Goal: Task Accomplishment & Management: Manage account settings

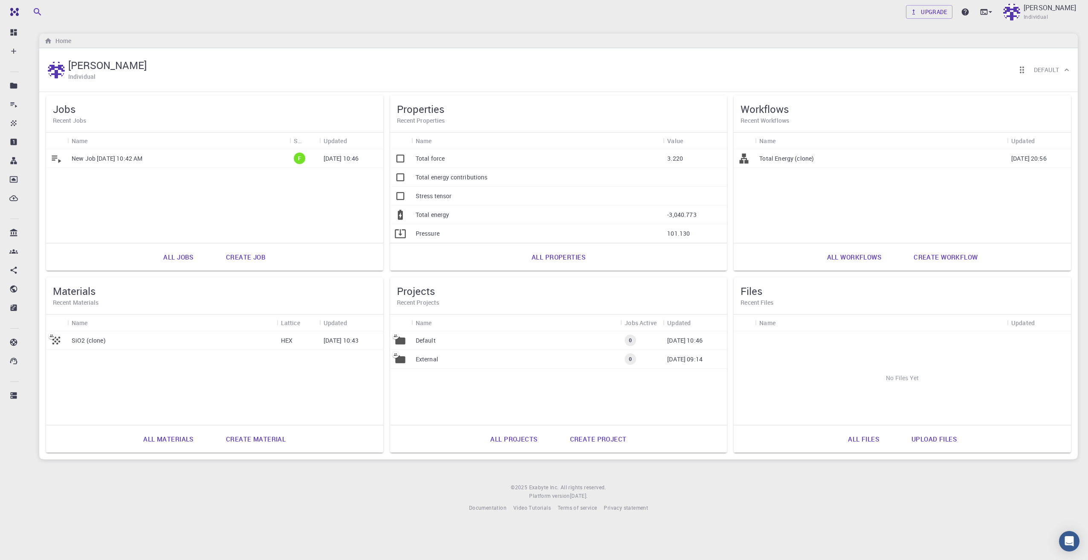
click at [188, 257] on link "All jobs" at bounding box center [178, 257] width 49 height 20
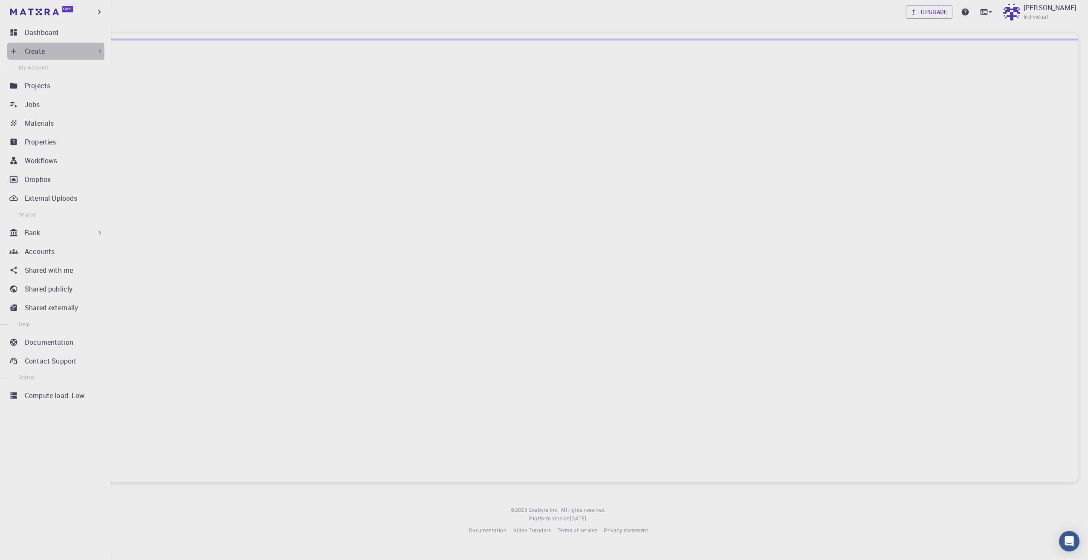
click at [33, 53] on p "Create" at bounding box center [35, 51] width 20 height 10
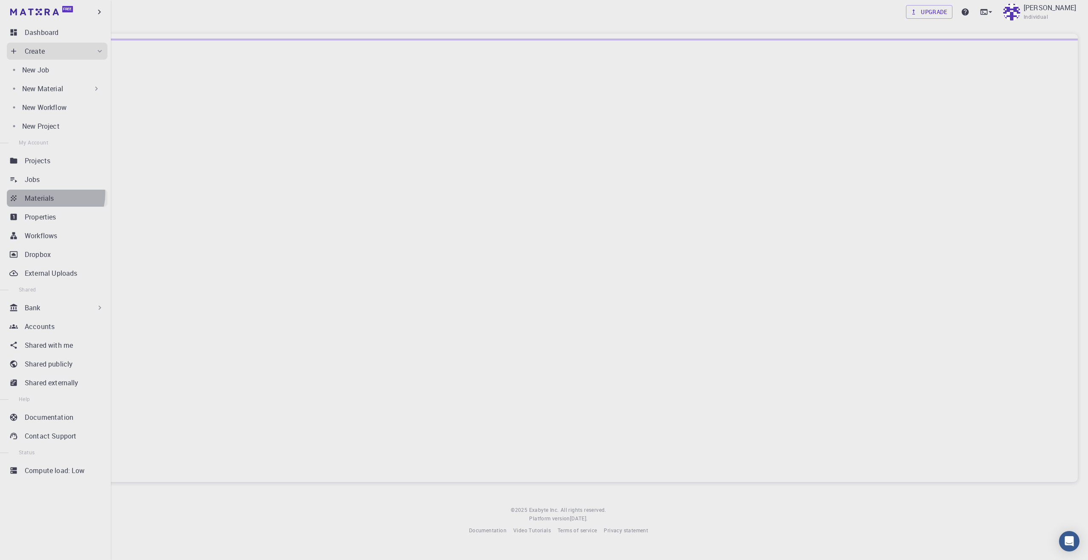
click at [46, 194] on p "Materials" at bounding box center [39, 198] width 29 height 10
click at [77, 201] on div "Materials" at bounding box center [66, 198] width 83 height 10
click at [57, 307] on div "Bank" at bounding box center [64, 308] width 79 height 10
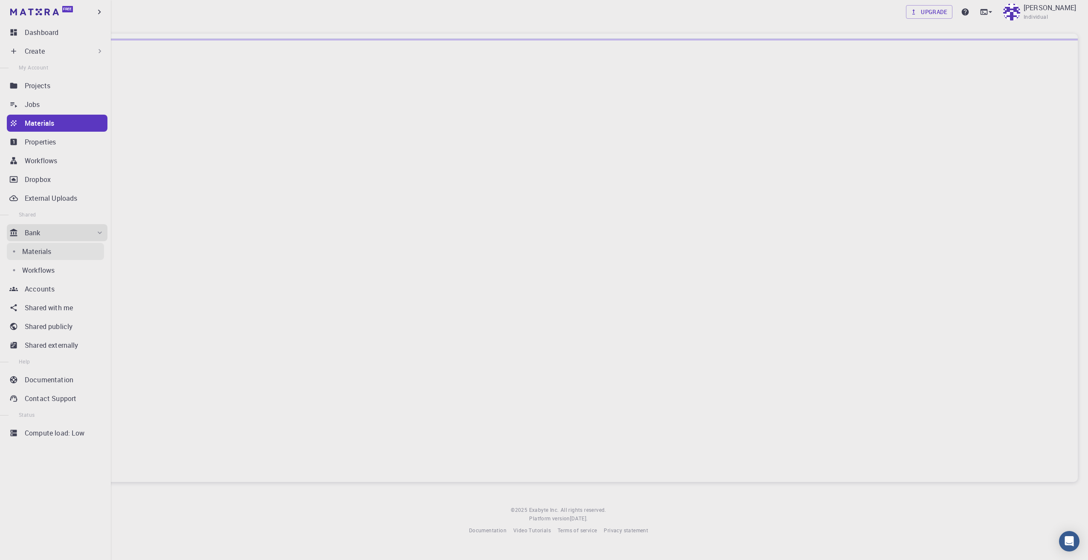
click at [61, 253] on div "Materials" at bounding box center [63, 251] width 82 height 10
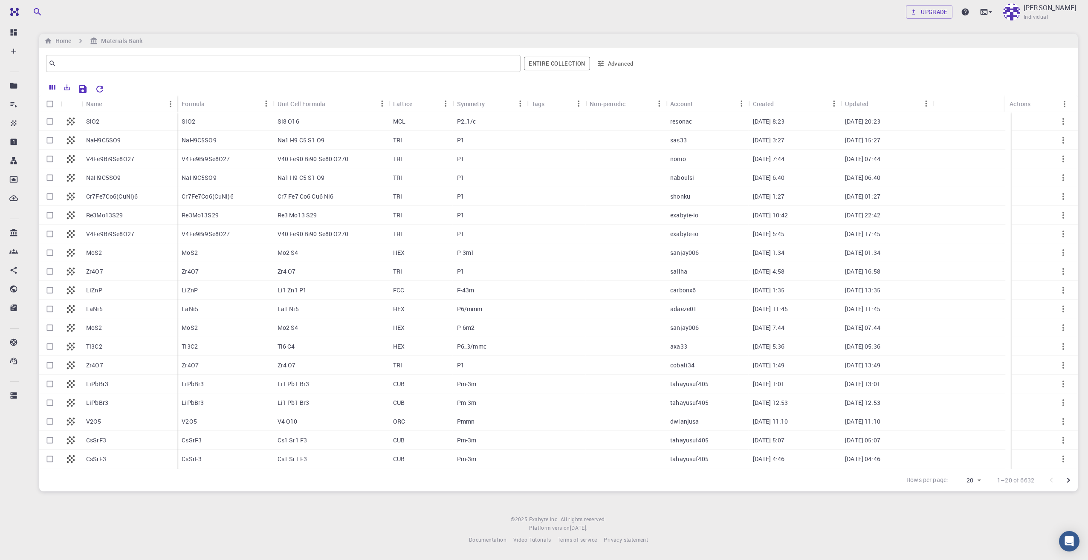
click at [101, 310] on p "LaNi5" at bounding box center [94, 309] width 17 height 9
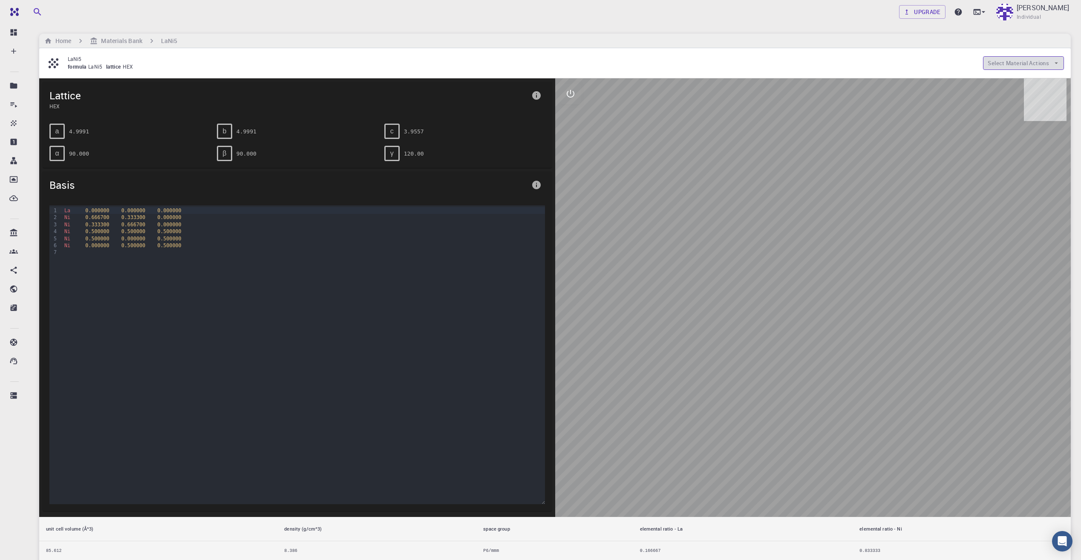
click at [1006, 60] on button "Select Material Actions" at bounding box center [1023, 63] width 81 height 14
click at [1015, 81] on span "Copy To My Account" at bounding box center [1032, 80] width 52 height 9
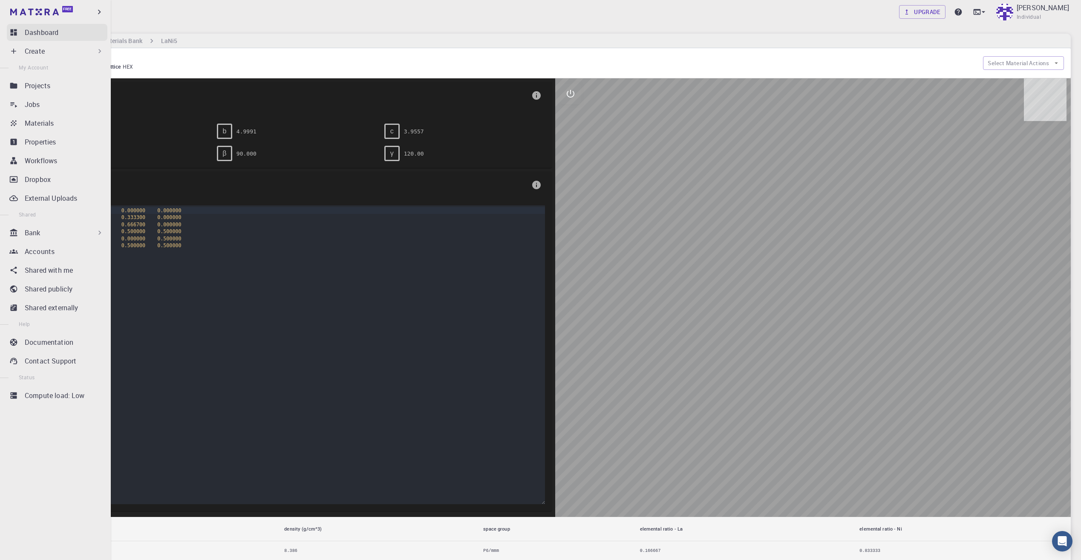
click at [55, 35] on p "Dashboard" at bounding box center [42, 32] width 34 height 10
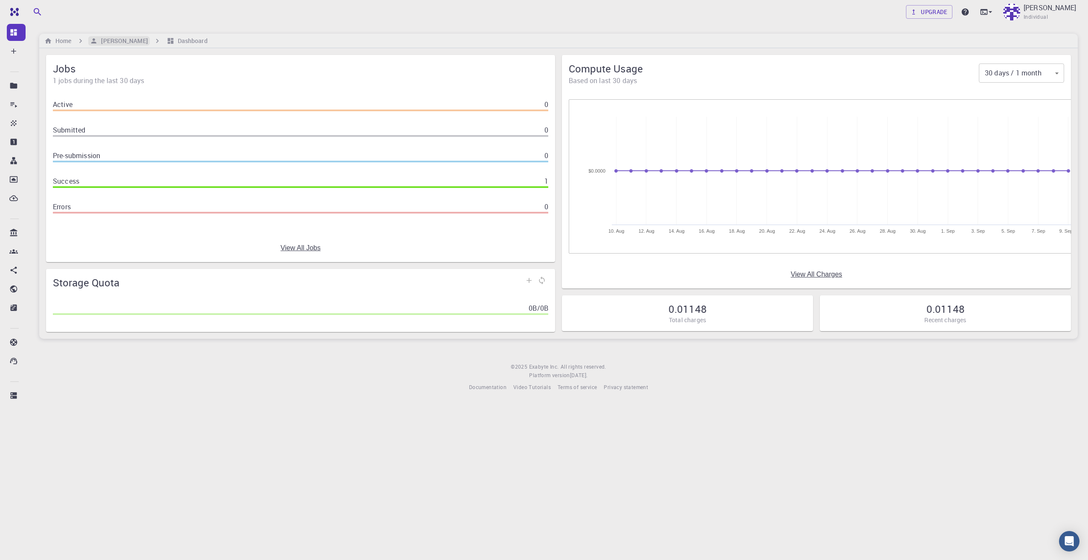
click at [108, 43] on h6 "[PERSON_NAME]" at bounding box center [123, 40] width 50 height 9
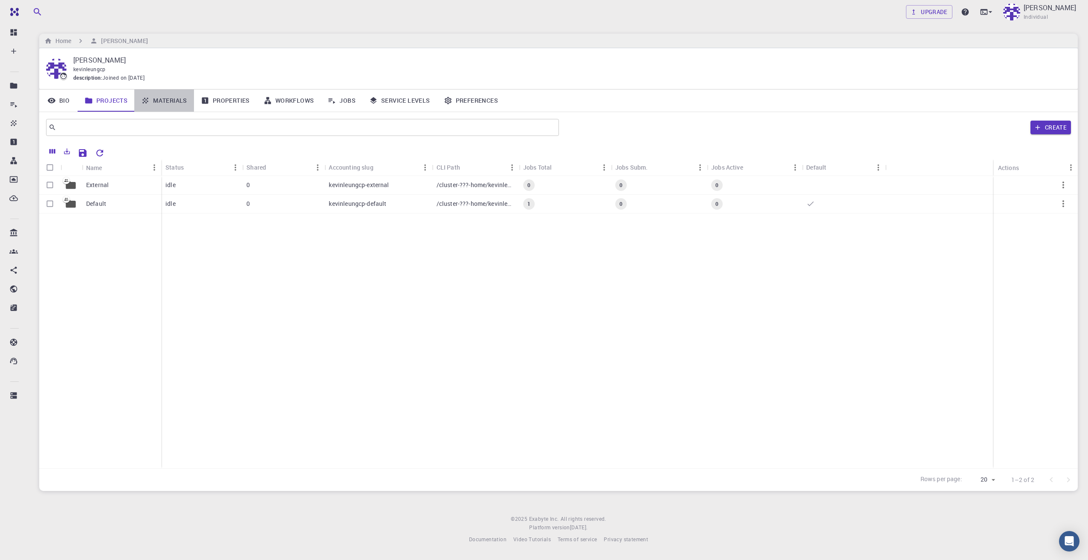
click at [165, 102] on link "Materials" at bounding box center [164, 101] width 60 height 22
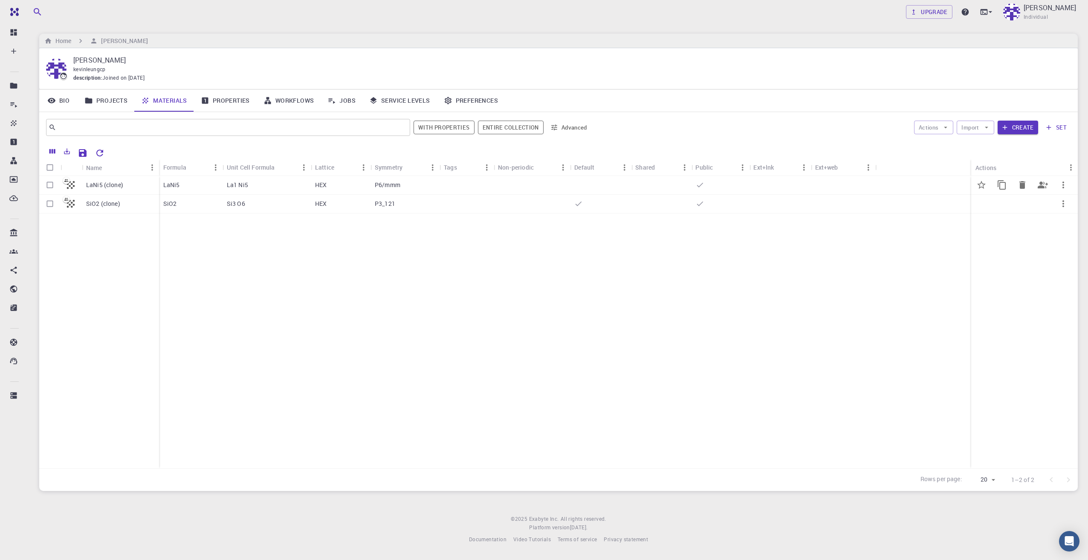
click at [51, 186] on input "Select row" at bounding box center [50, 185] width 16 height 16
checkbox input "true"
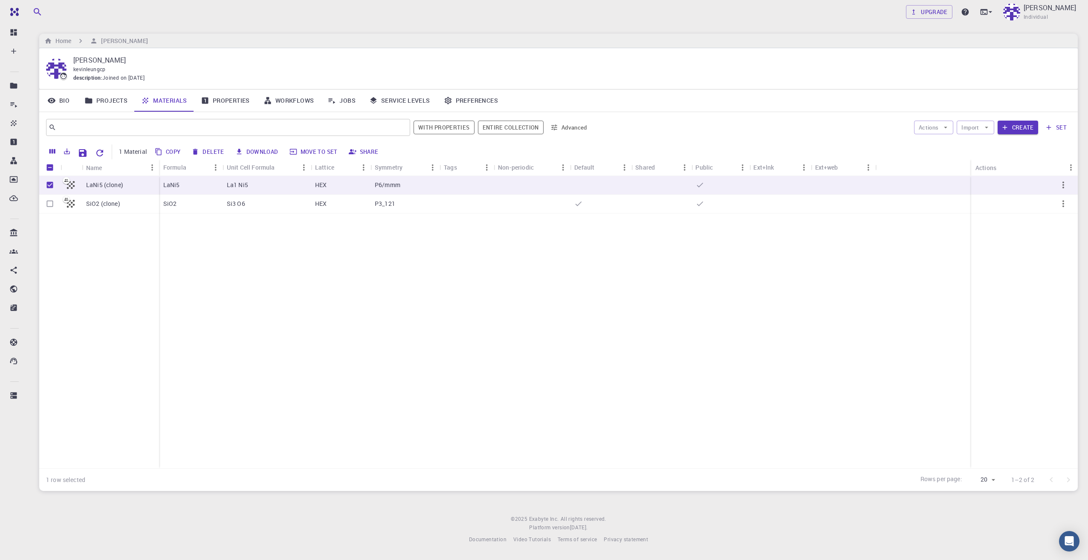
click at [233, 103] on link "Properties" at bounding box center [225, 101] width 63 height 22
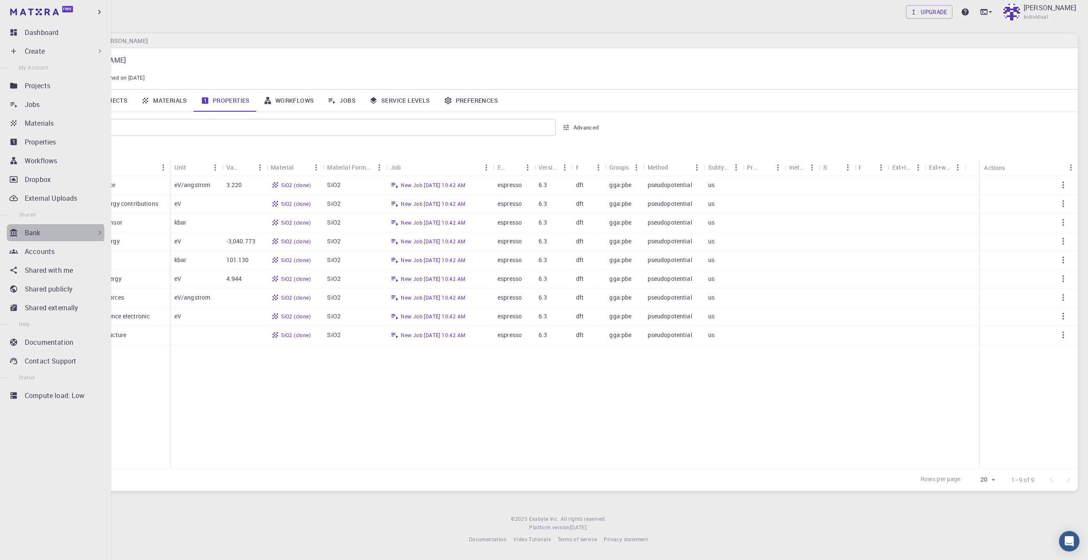
click at [53, 233] on div "Bank" at bounding box center [64, 233] width 79 height 10
click at [52, 272] on p "Workflows" at bounding box center [38, 270] width 32 height 10
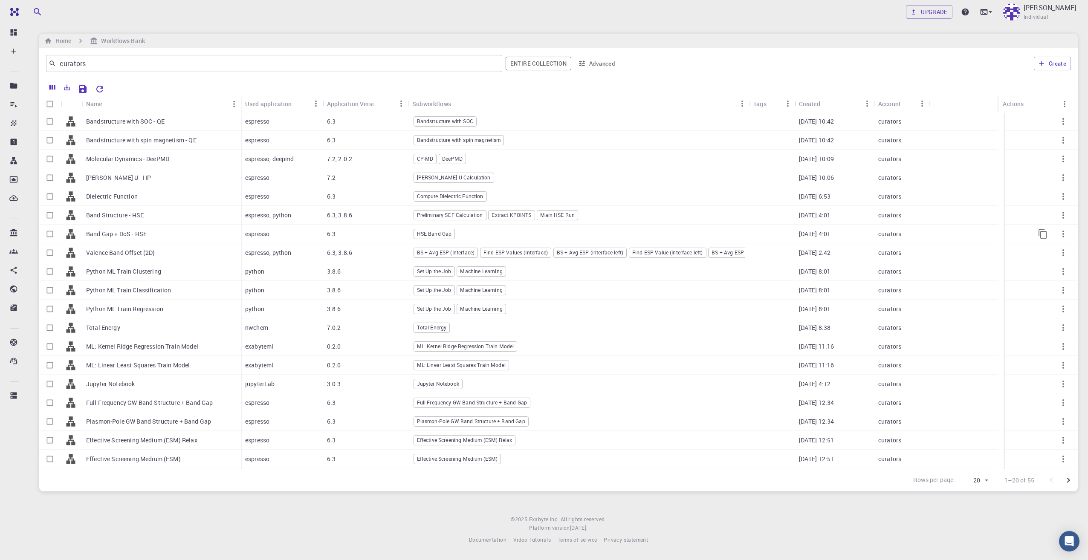
click at [49, 237] on input "Select row" at bounding box center [50, 234] width 16 height 16
checkbox input "true"
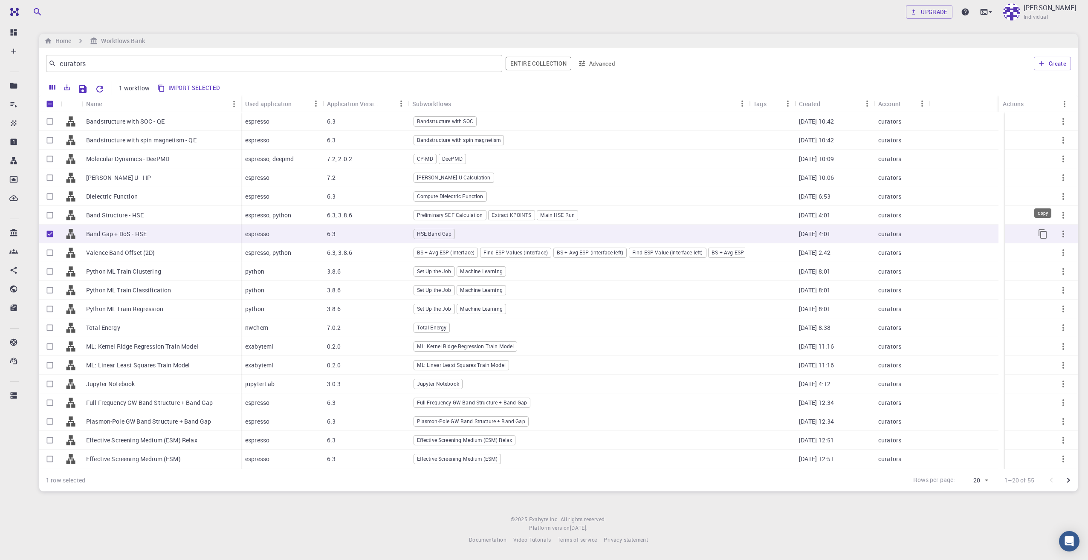
click at [1038, 236] on icon "Copy" at bounding box center [1043, 234] width 10 height 10
click at [1058, 236] on icon "button" at bounding box center [1063, 234] width 10 height 10
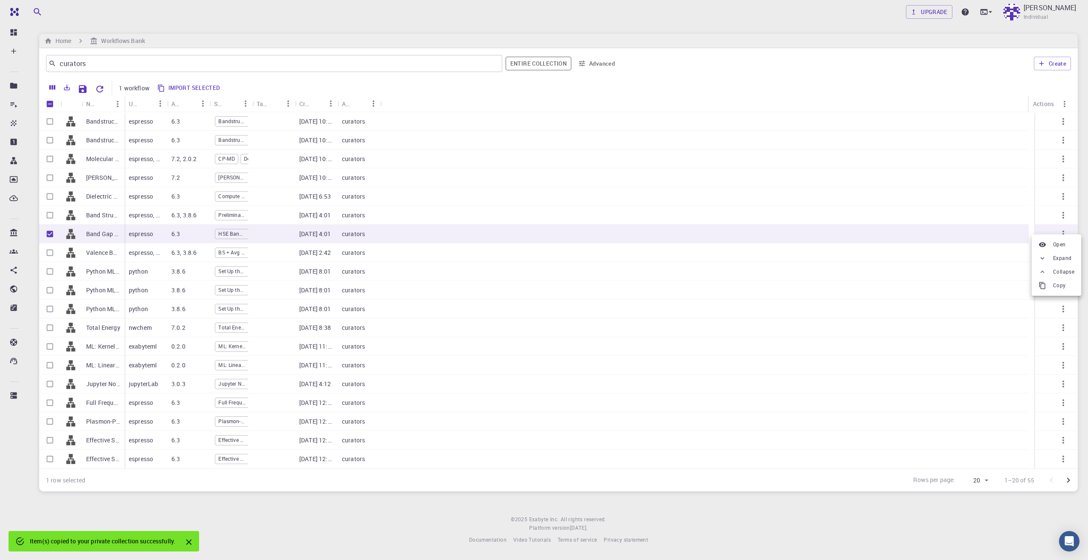
click at [417, 235] on div at bounding box center [544, 280] width 1088 height 560
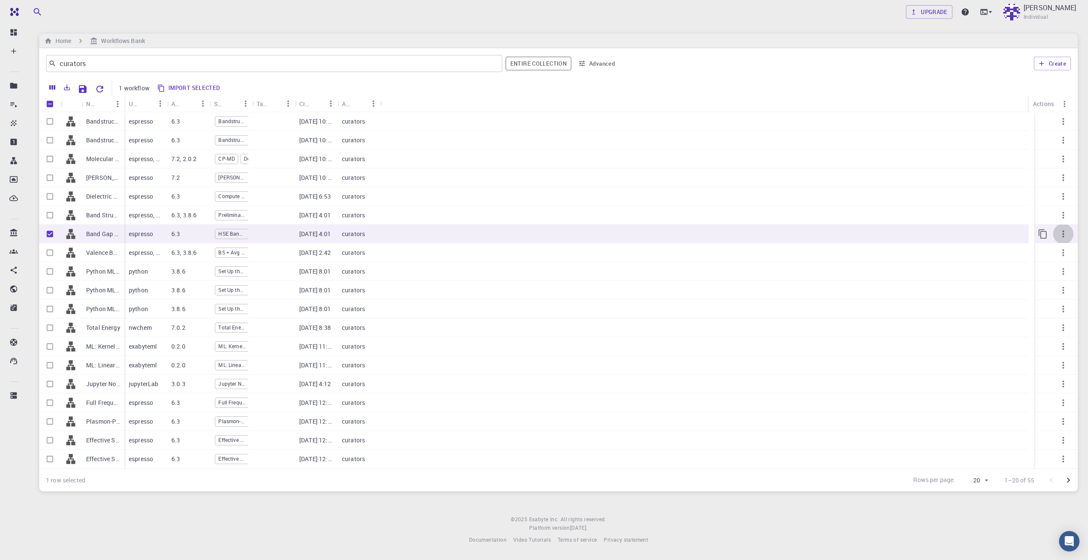
click at [1058, 235] on icon "button" at bounding box center [1063, 234] width 10 height 10
click at [1061, 256] on span "Expand" at bounding box center [1062, 257] width 18 height 9
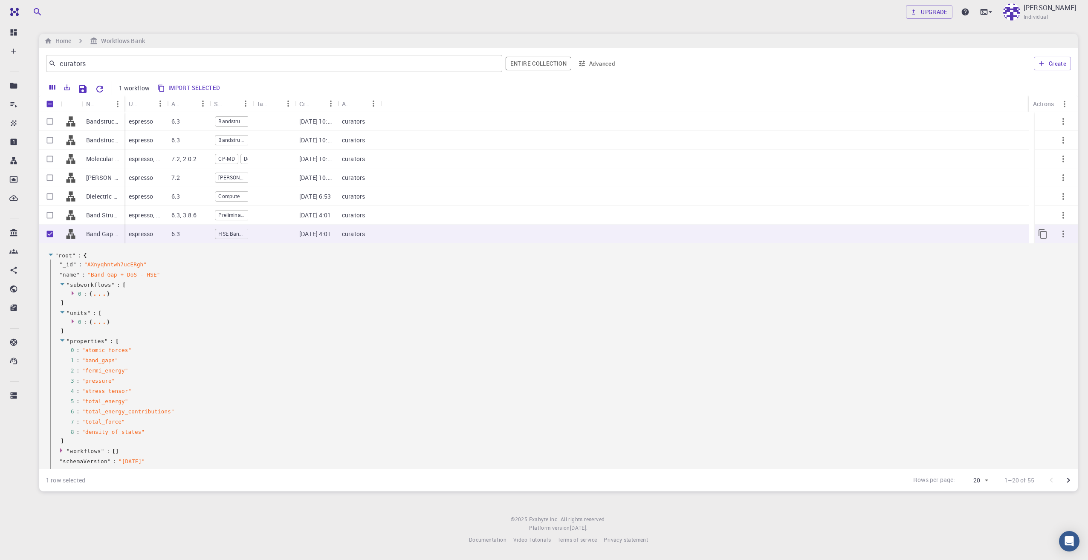
click at [1058, 237] on icon "button" at bounding box center [1063, 234] width 10 height 10
click at [1057, 292] on li "Copy" at bounding box center [1056, 287] width 49 height 14
click at [47, 235] on input "Unselect row" at bounding box center [50, 234] width 16 height 16
checkbox input "false"
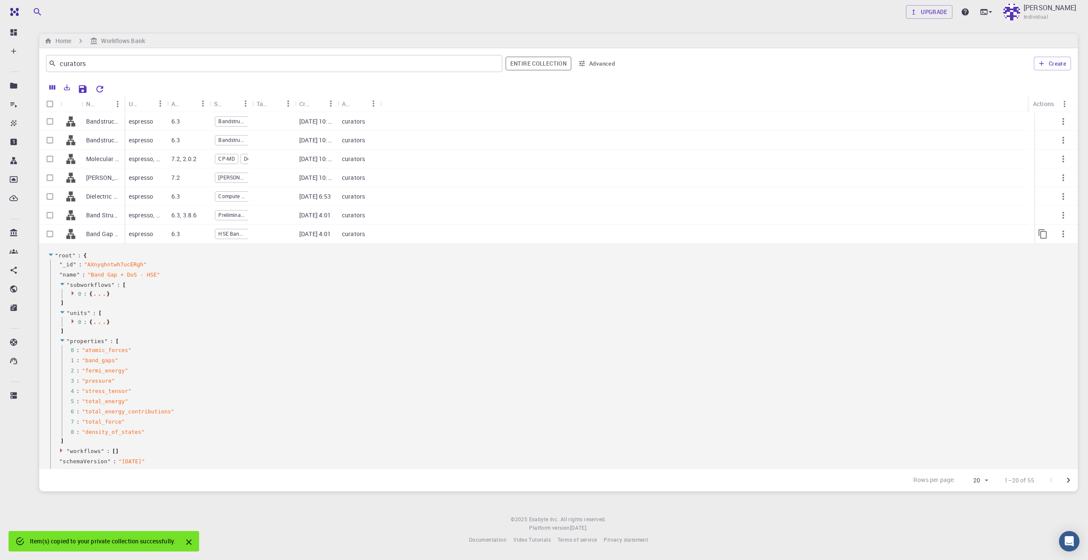
click at [49, 235] on input "Select row" at bounding box center [50, 234] width 16 height 16
checkbox input "true"
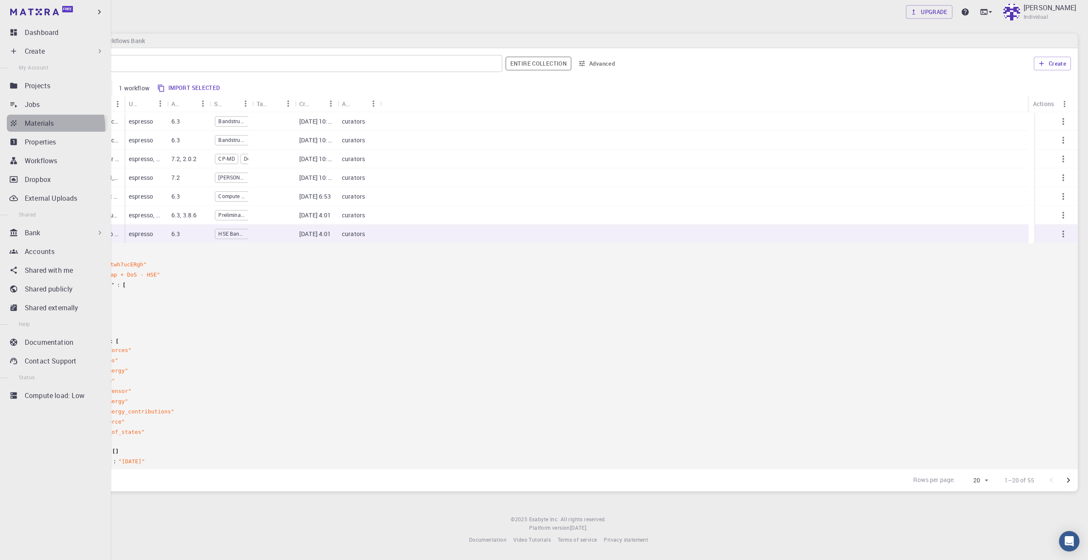
click at [52, 127] on p "Materials" at bounding box center [39, 123] width 29 height 10
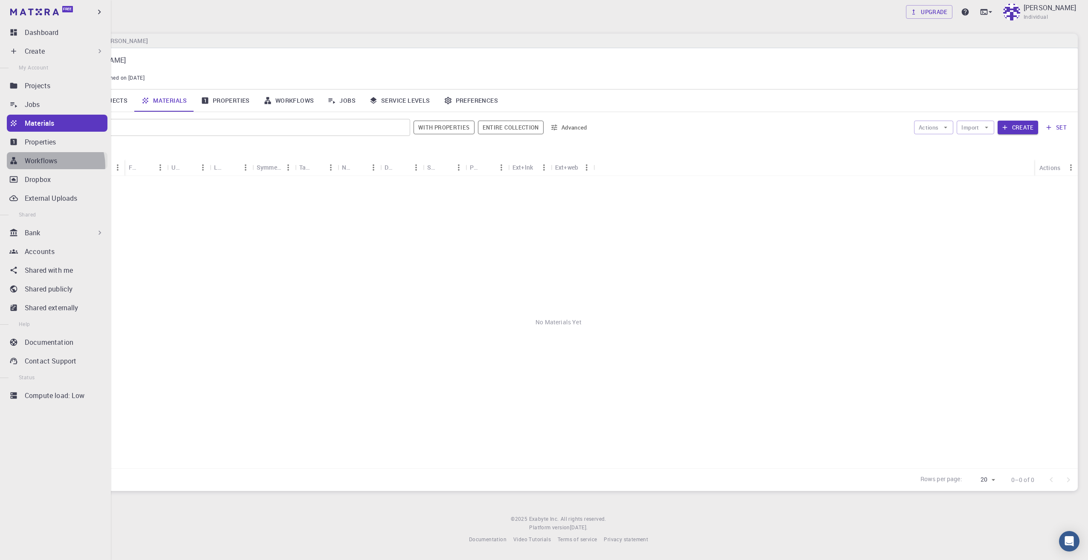
click at [49, 166] on link "Workflows" at bounding box center [57, 160] width 101 height 17
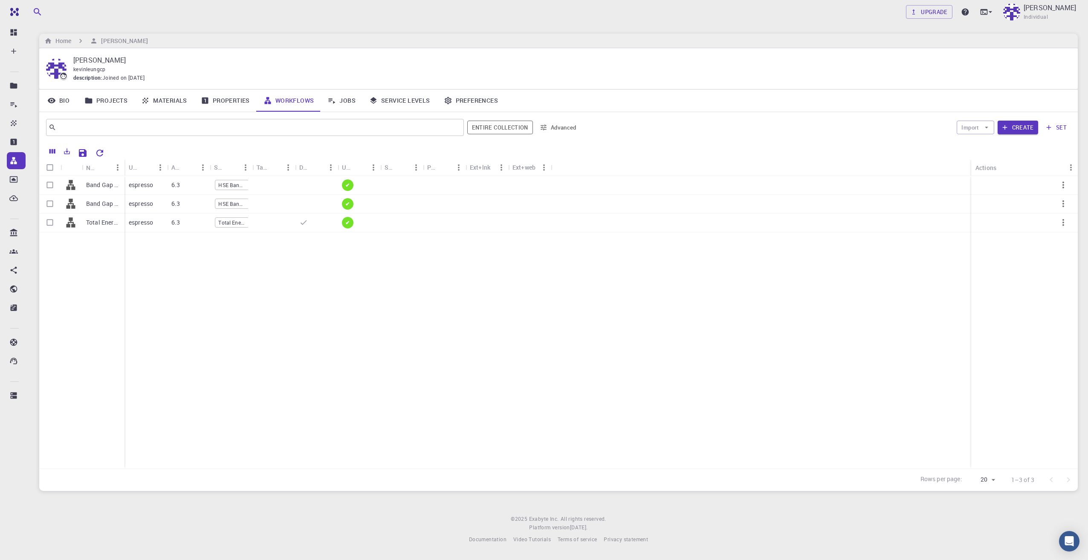
drag, startPoint x: 1036, startPoint y: 168, endPoint x: 574, endPoint y: 171, distance: 462.5
click at [574, 171] on div "Name Used application Application Version Subworkflows Tags Default Up-to-date …" at bounding box center [558, 167] width 1038 height 17
click at [552, 168] on div "Ext+web" at bounding box center [551, 167] width 9 height 17
click at [251, 165] on div "Subworkflows" at bounding box center [253, 167] width 9 height 17
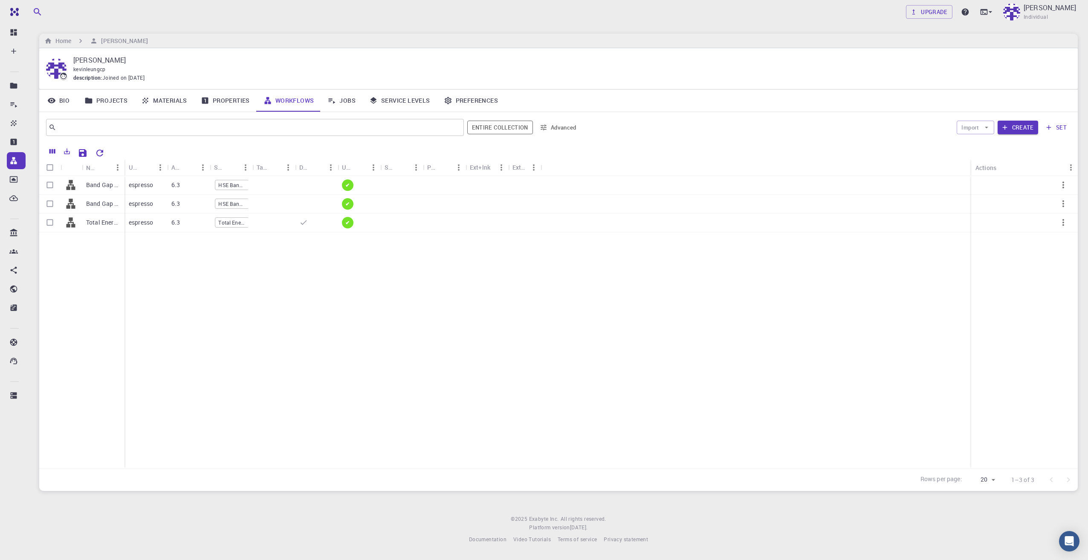
click at [251, 165] on div "Subworkflows" at bounding box center [253, 167] width 9 height 17
click at [254, 167] on icon "Menu" at bounding box center [254, 167] width 9 height 9
click at [307, 345] on div "Band Gap + DoS - HSE (clone) Band Gap + DoS - HSE (clone) Total Energy (clone) …" at bounding box center [558, 322] width 1038 height 292
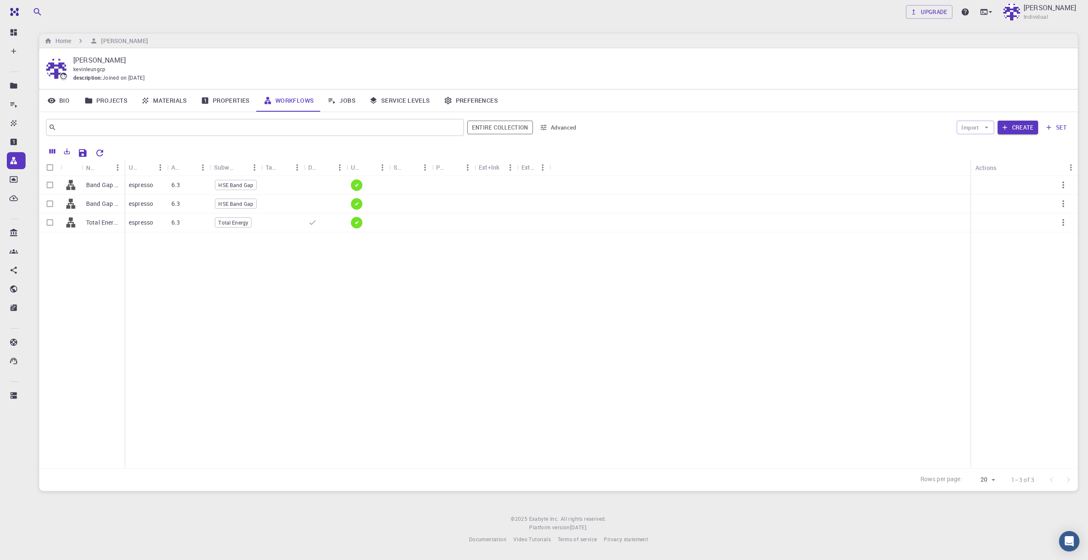
click at [124, 167] on div "Name" at bounding box center [125, 167] width 9 height 17
click at [126, 167] on div "Name" at bounding box center [122, 167] width 72 height 17
click at [124, 168] on div "Name" at bounding box center [125, 167] width 9 height 17
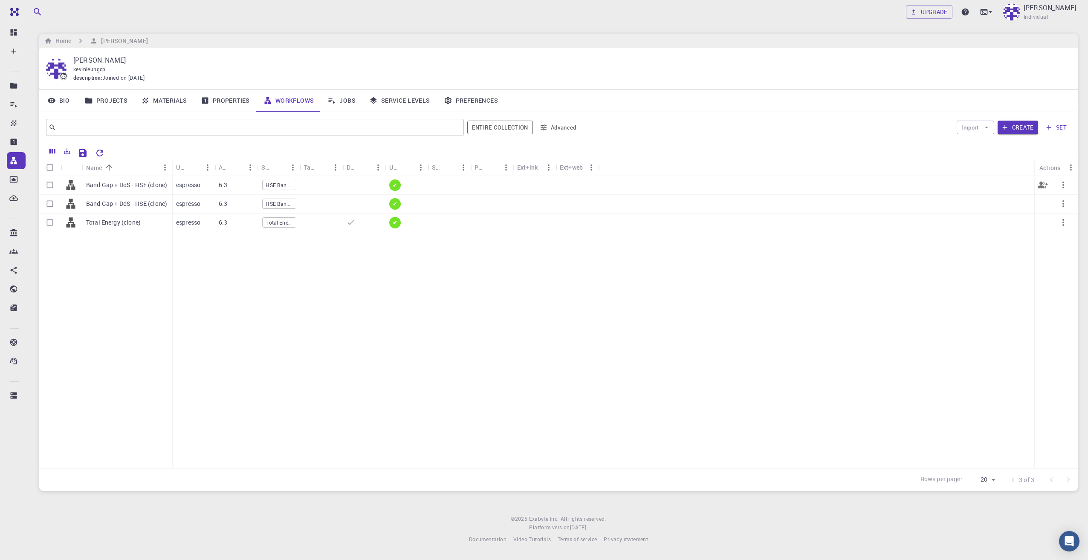
click at [48, 185] on input "Select row" at bounding box center [50, 185] width 16 height 16
checkbox input "true"
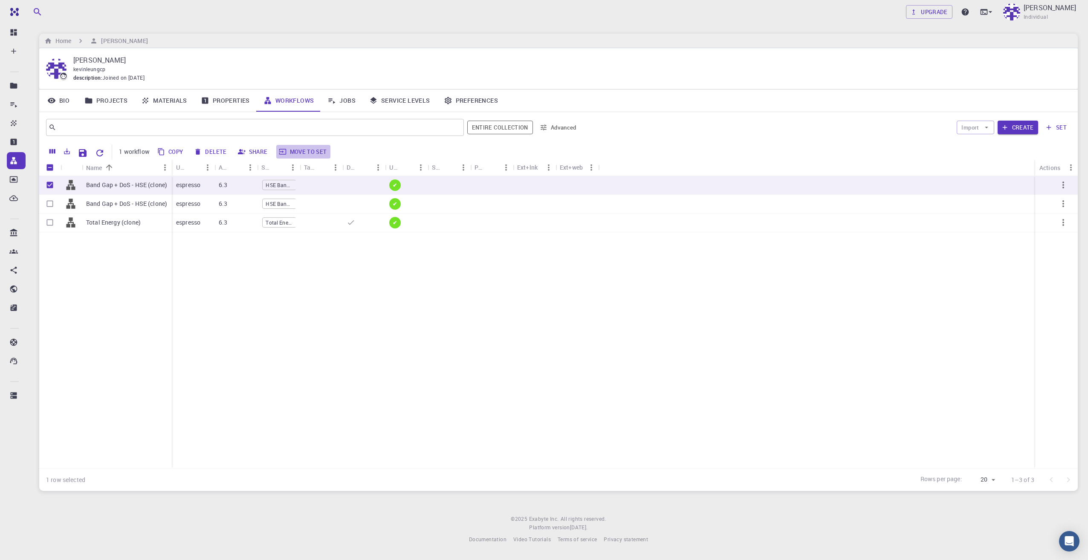
click at [303, 150] on button "Move to set" at bounding box center [303, 152] width 54 height 14
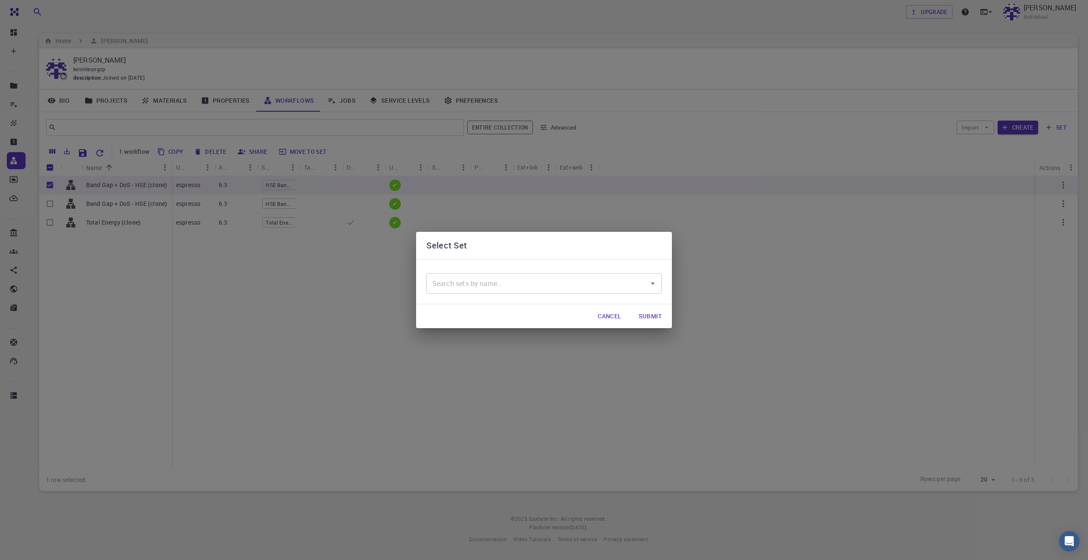
click at [460, 292] on div "​" at bounding box center [543, 283] width 235 height 20
click at [463, 288] on input "text" at bounding box center [537, 283] width 215 height 16
click at [620, 315] on button "Cancel" at bounding box center [609, 316] width 37 height 17
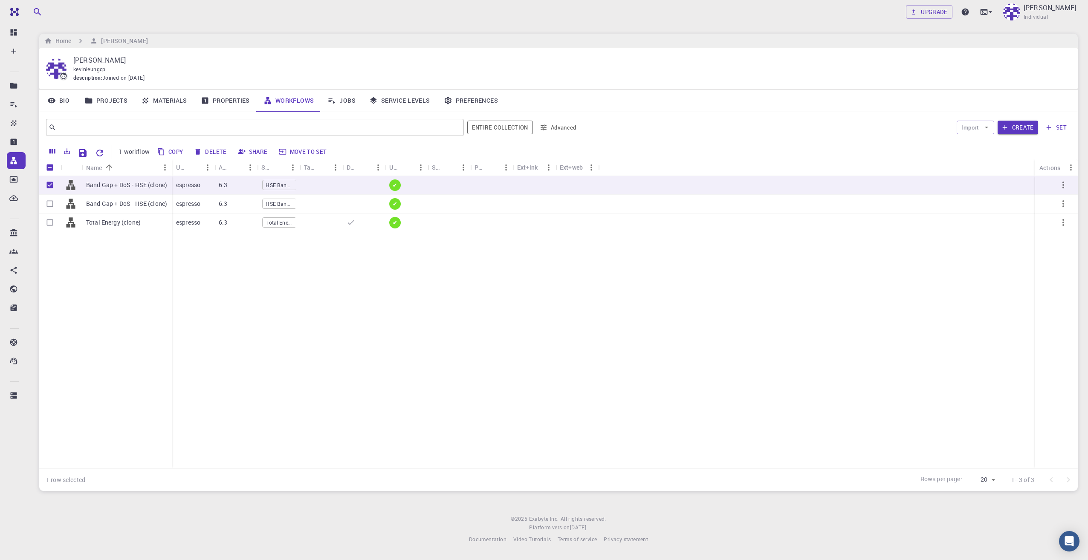
click at [243, 103] on link "Properties" at bounding box center [225, 101] width 63 height 22
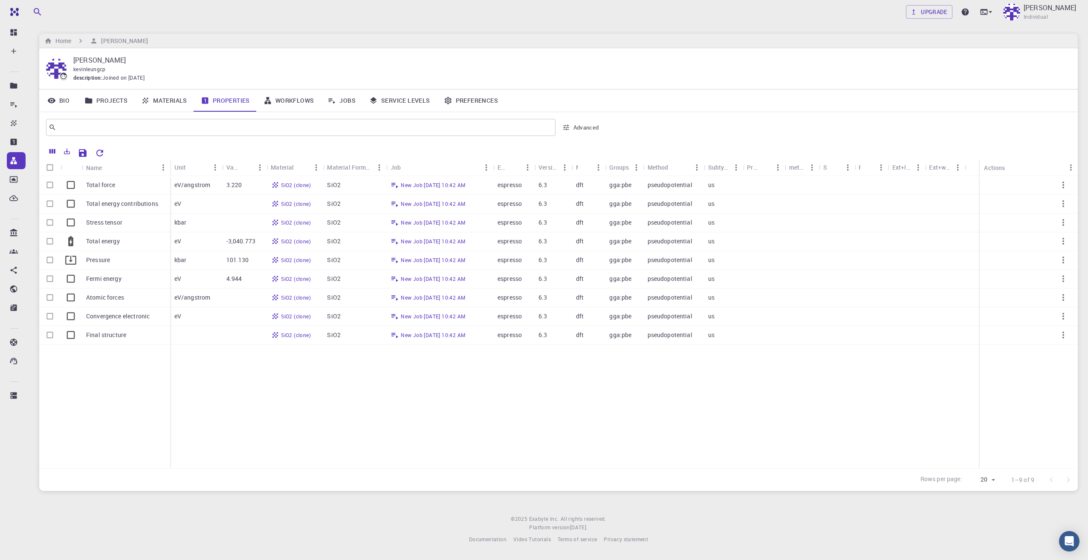
click at [187, 100] on link "Materials" at bounding box center [164, 101] width 60 height 22
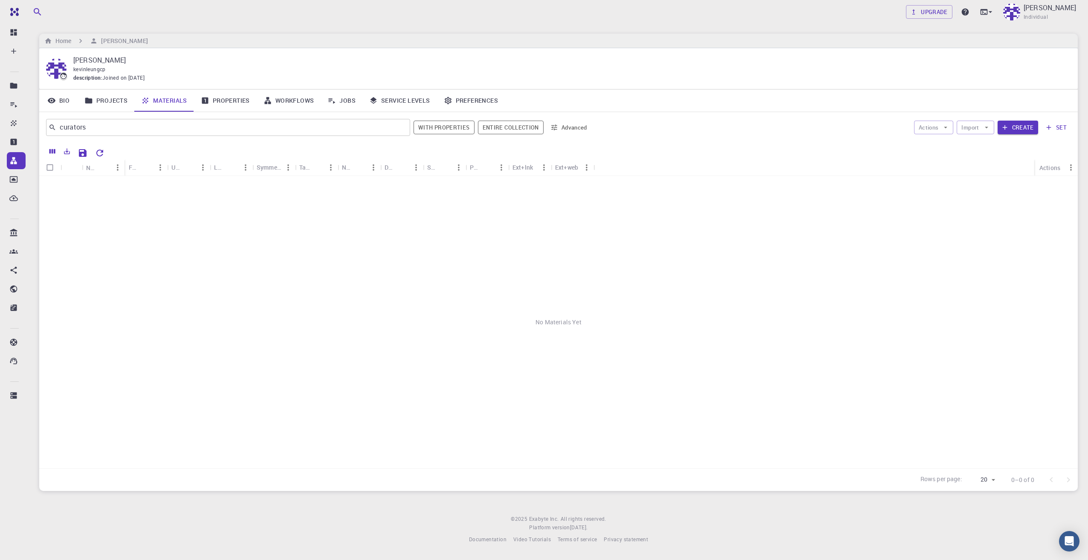
click at [112, 105] on link "Projects" at bounding box center [106, 101] width 57 height 22
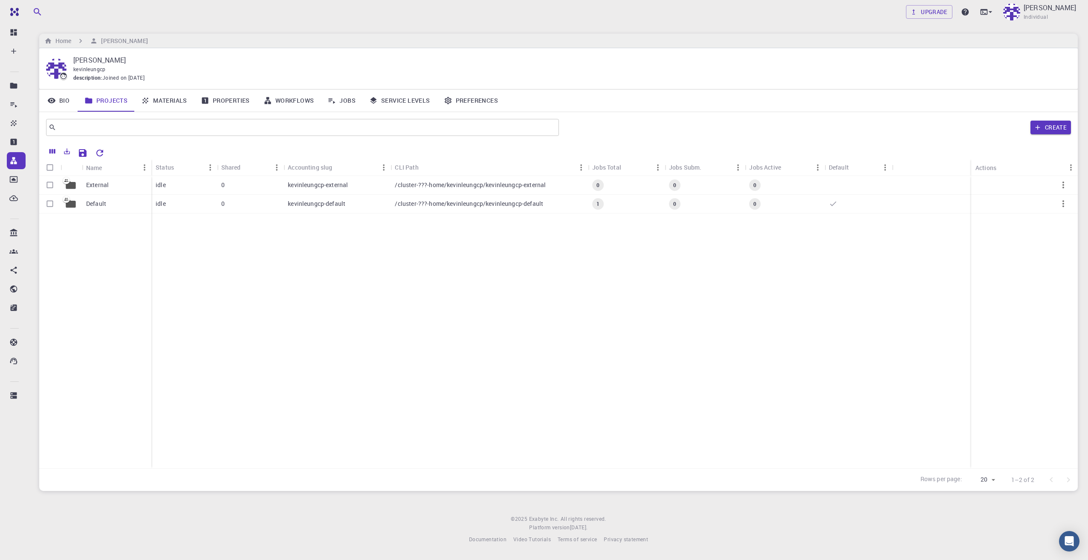
click at [167, 106] on link "Materials" at bounding box center [164, 101] width 60 height 22
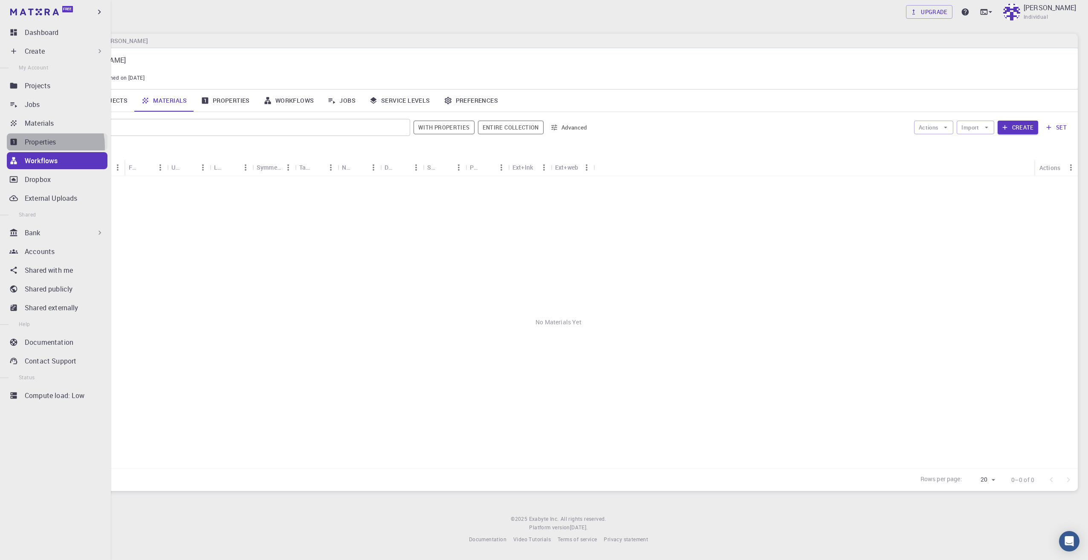
click at [35, 146] on p "Properties" at bounding box center [41, 142] width 32 height 10
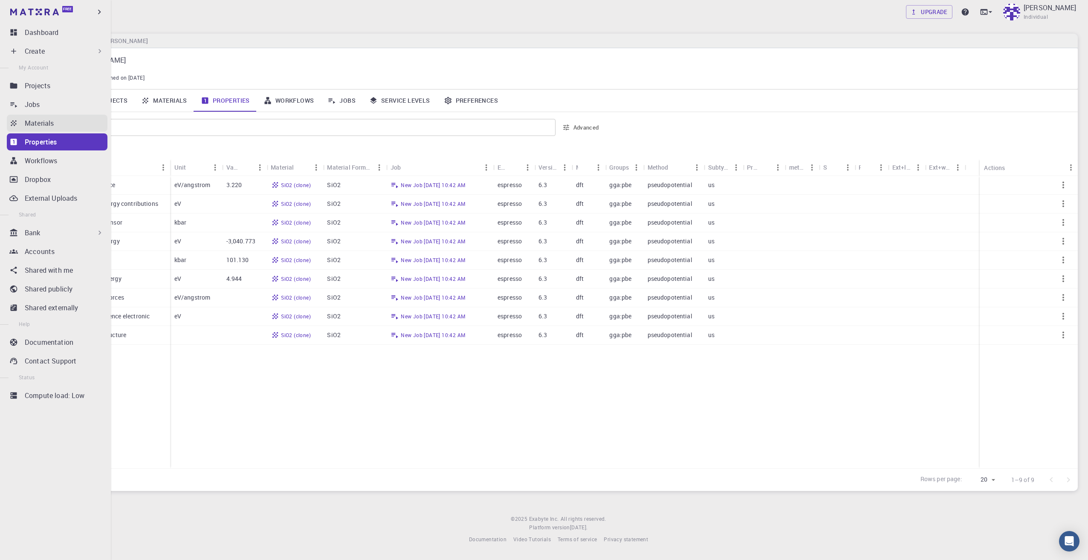
click at [40, 116] on ul "Dashboard Create New Job New Material Create Material Upload File Import from B…" at bounding box center [55, 224] width 111 height 401
click at [40, 119] on p "Materials" at bounding box center [39, 123] width 29 height 10
